Goal: Information Seeking & Learning: Learn about a topic

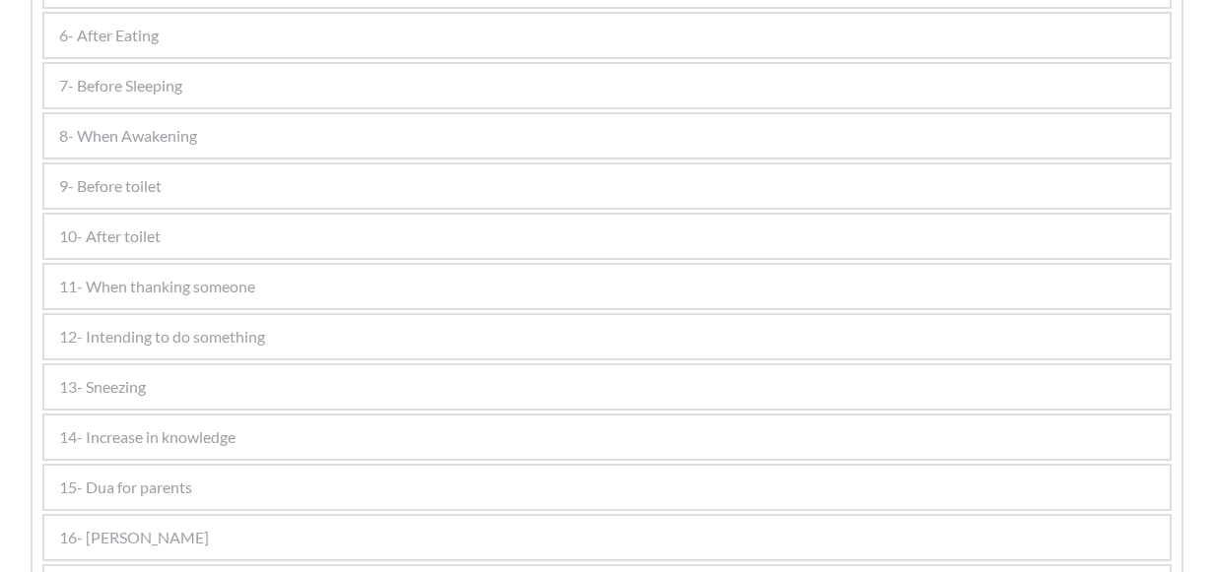
scroll to position [985, 0]
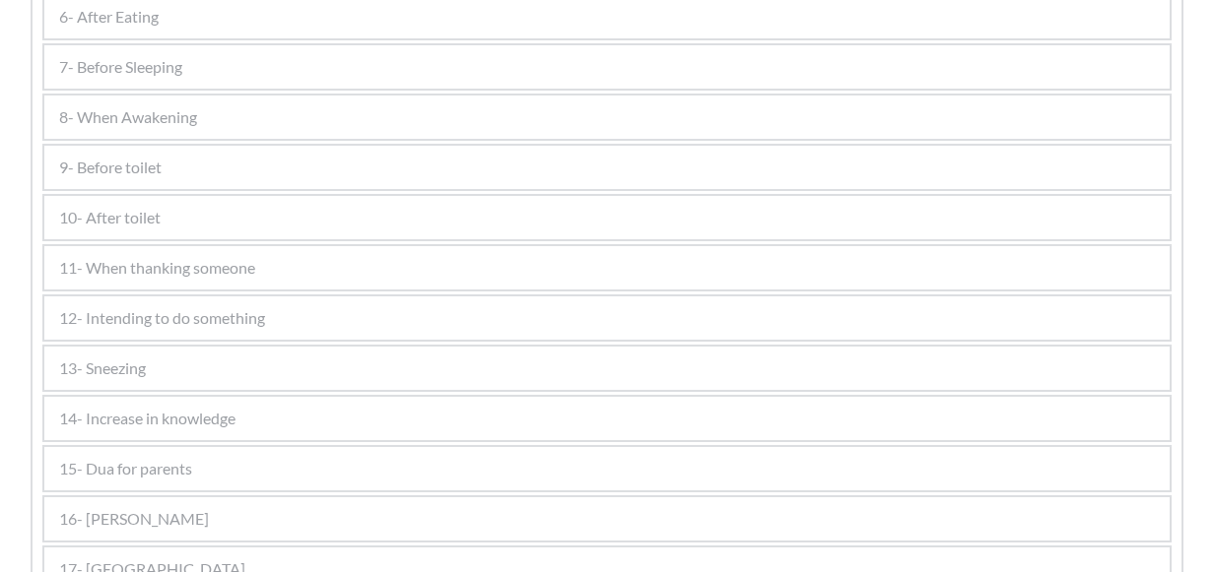
click at [252, 146] on div "9- Before toilet" at bounding box center [606, 167] width 1125 height 43
click at [258, 167] on div "9- Before toilet" at bounding box center [606, 167] width 1125 height 43
click at [239, 167] on div "9- Before toilet" at bounding box center [606, 167] width 1125 height 43
click at [158, 167] on span "9- Before toilet" at bounding box center [110, 168] width 102 height 24
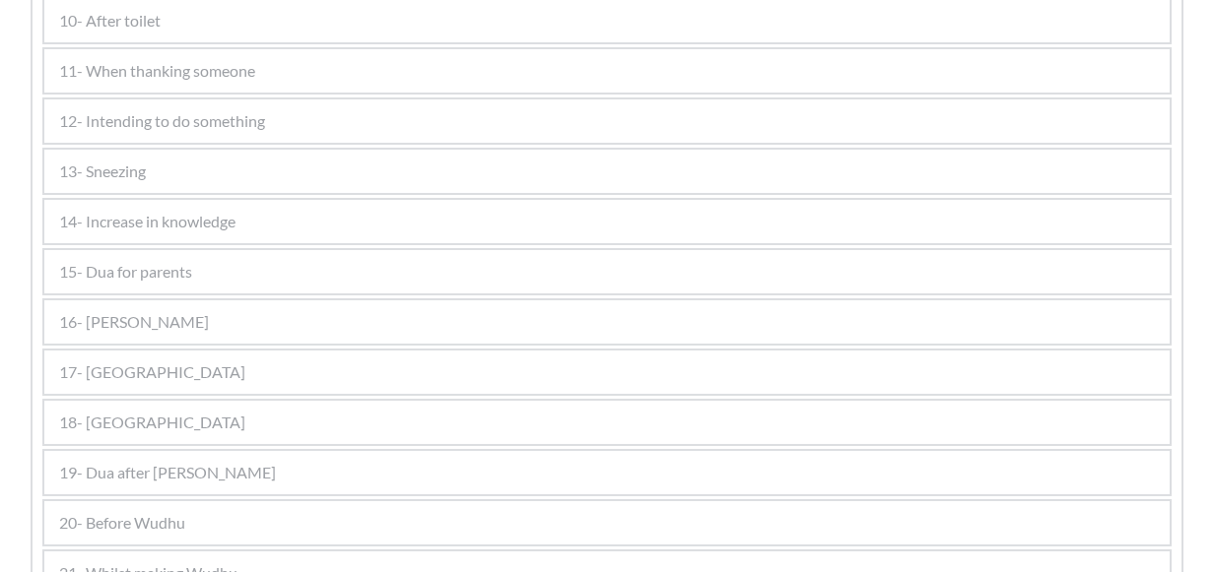
click at [143, 31] on span "10- After toilet" at bounding box center [109, 21] width 101 height 24
click at [120, 121] on span "12- Intending to do something" at bounding box center [162, 121] width 206 height 24
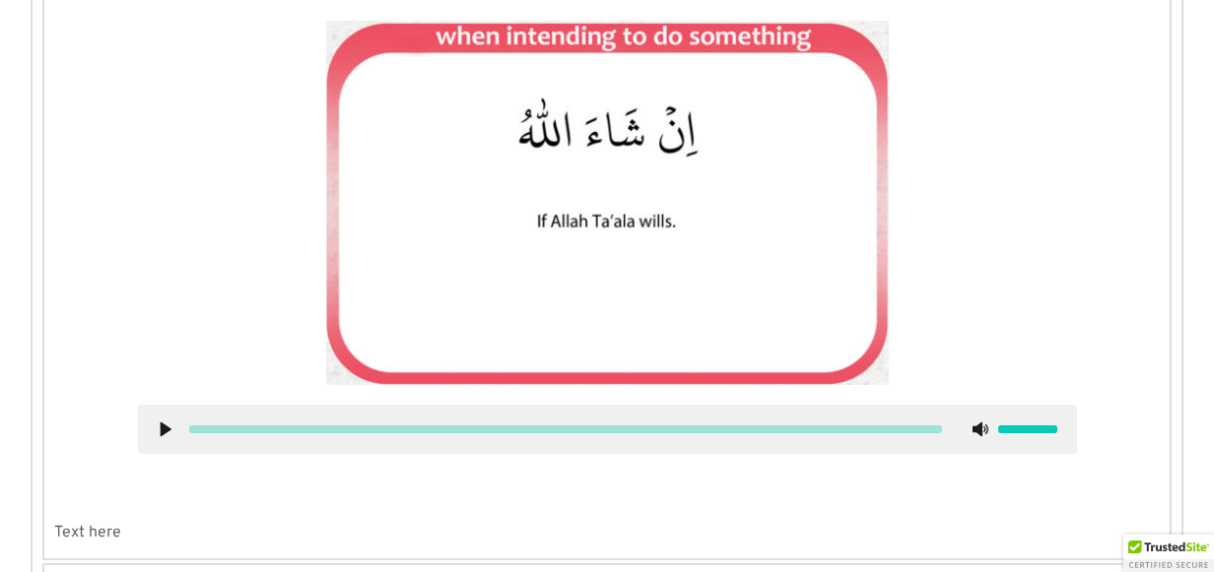
scroll to position [1032, 0]
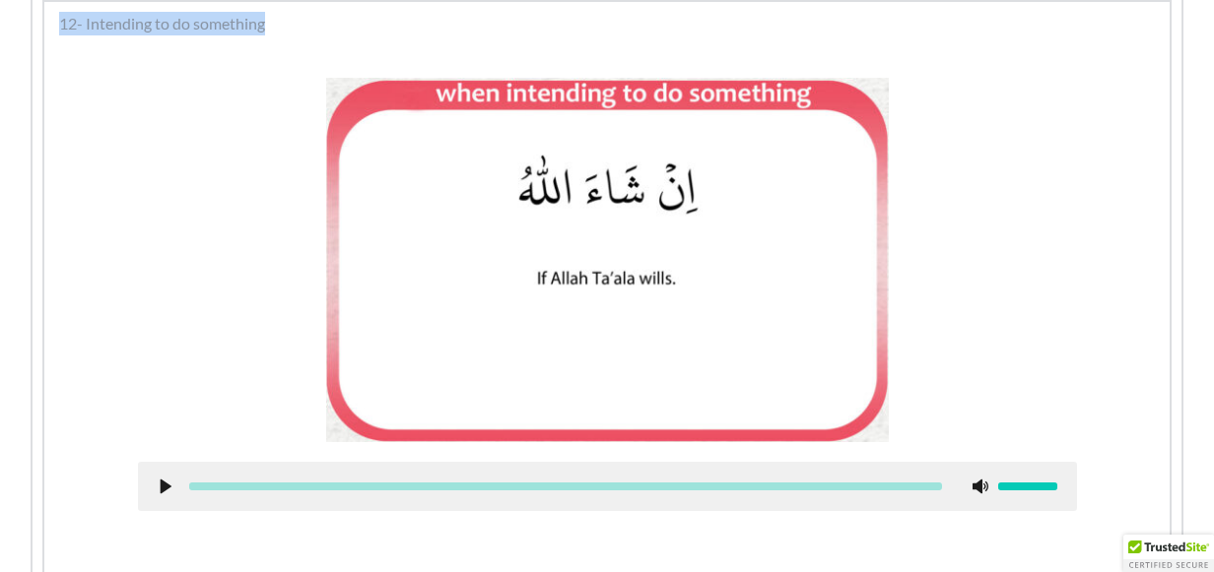
click at [109, 156] on div at bounding box center [606, 304] width 1105 height 503
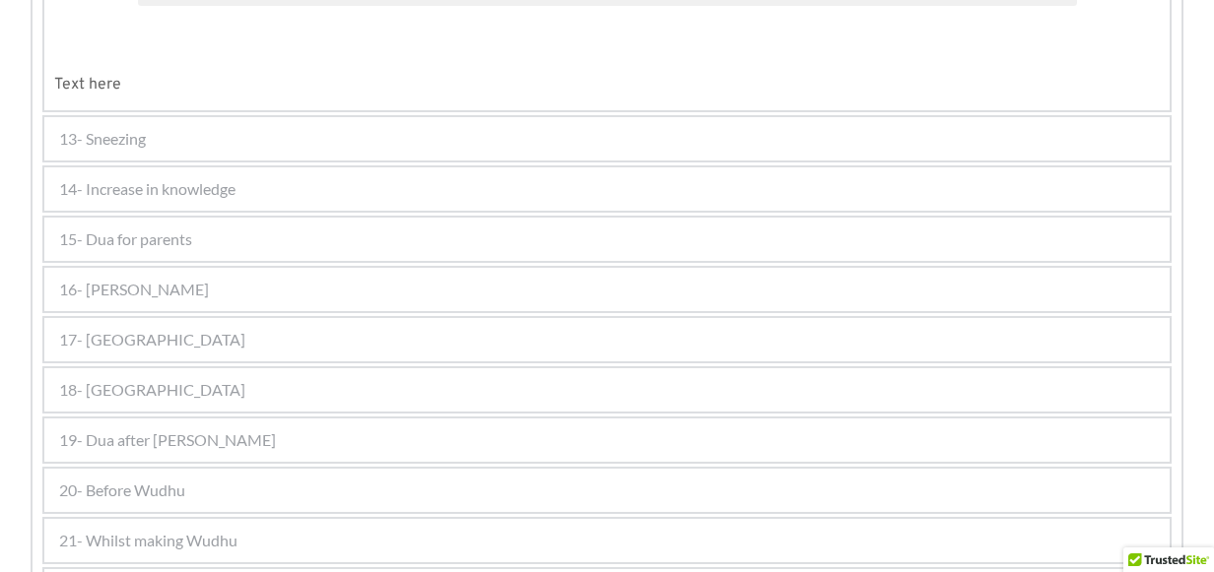
scroll to position [1623, 0]
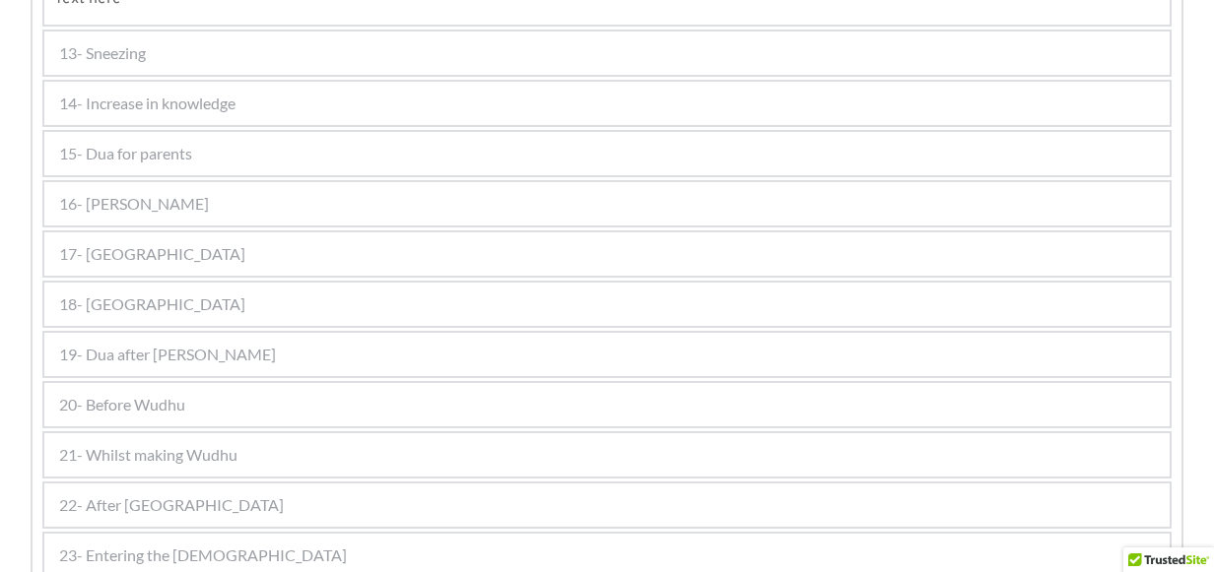
click at [187, 300] on div "18- [GEOGRAPHIC_DATA]" at bounding box center [606, 304] width 1125 height 43
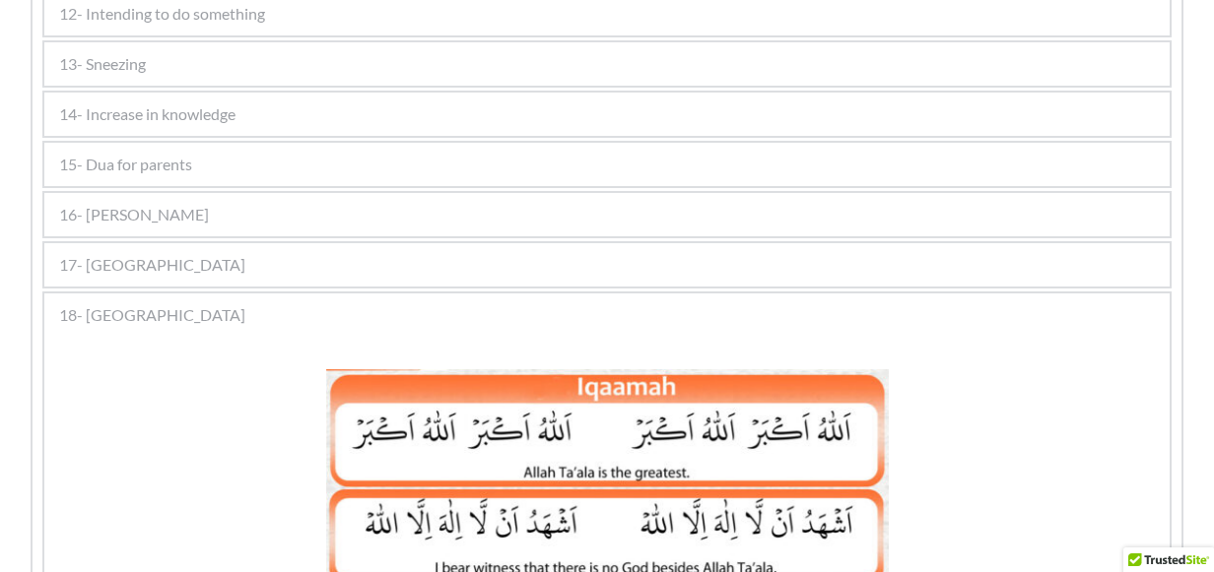
scroll to position [1038, 0]
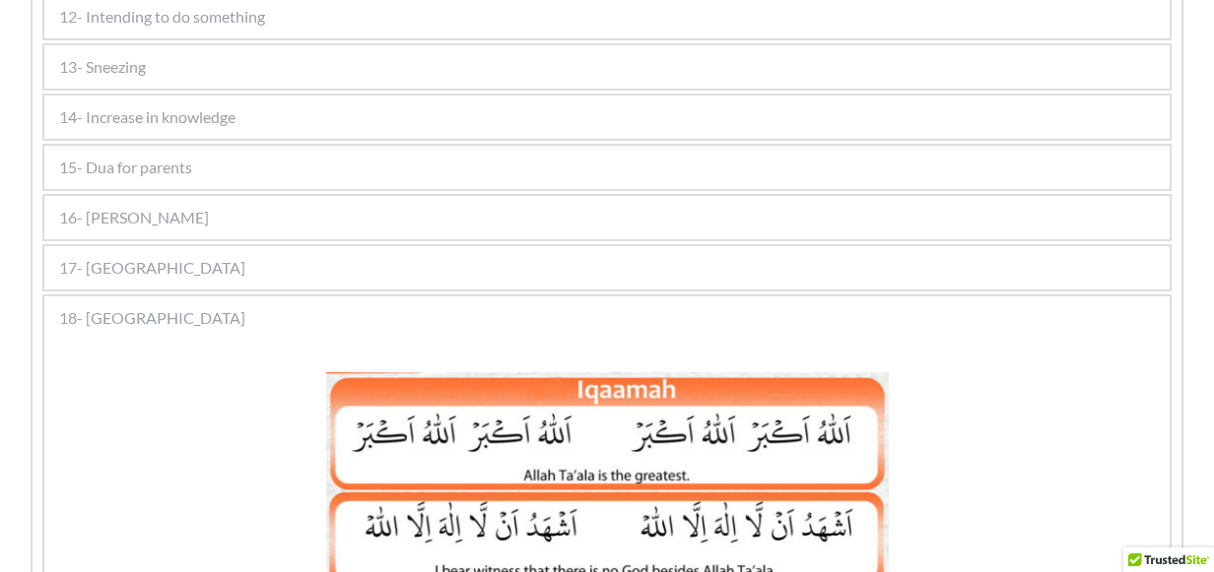
click at [211, 259] on div "17- [GEOGRAPHIC_DATA]" at bounding box center [606, 267] width 1125 height 43
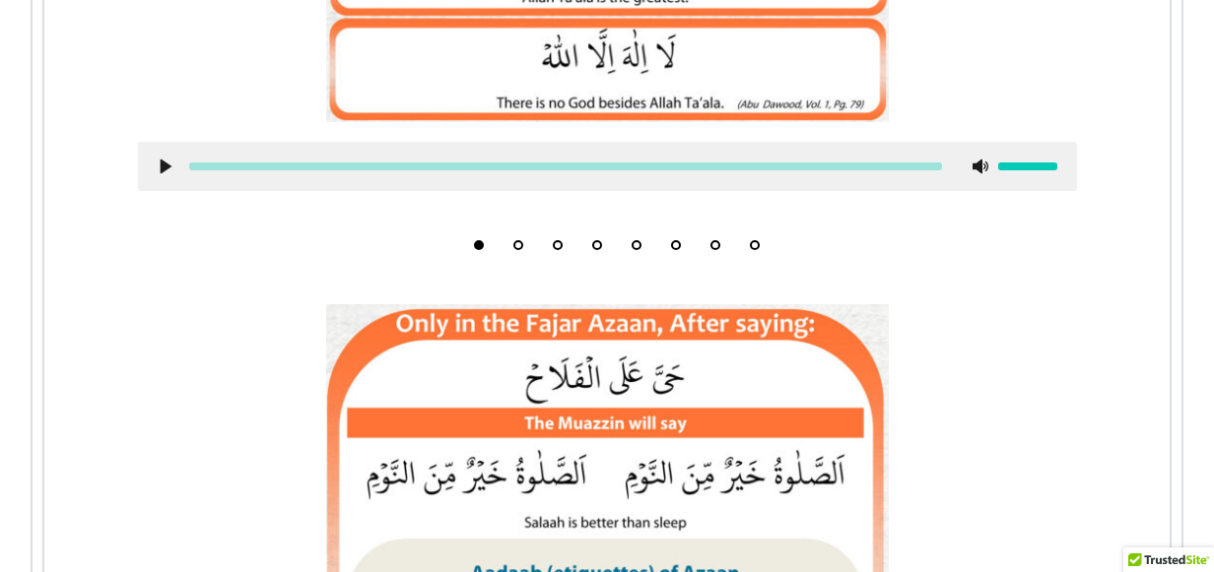
scroll to position [2024, 0]
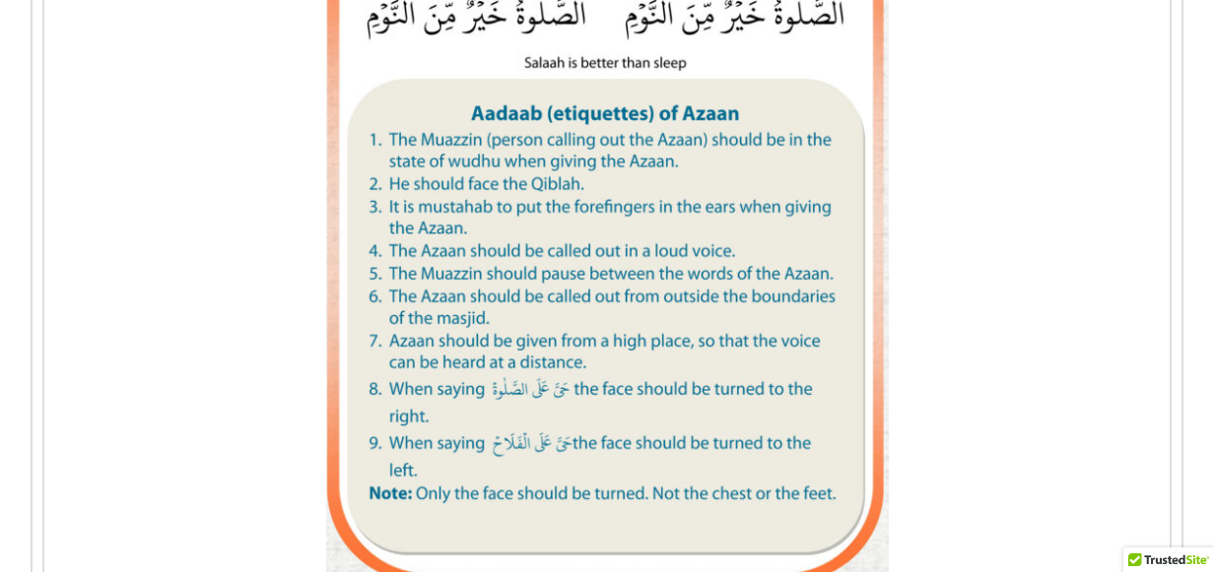
scroll to position [2430, 0]
